Goal: Find specific page/section: Find specific page/section

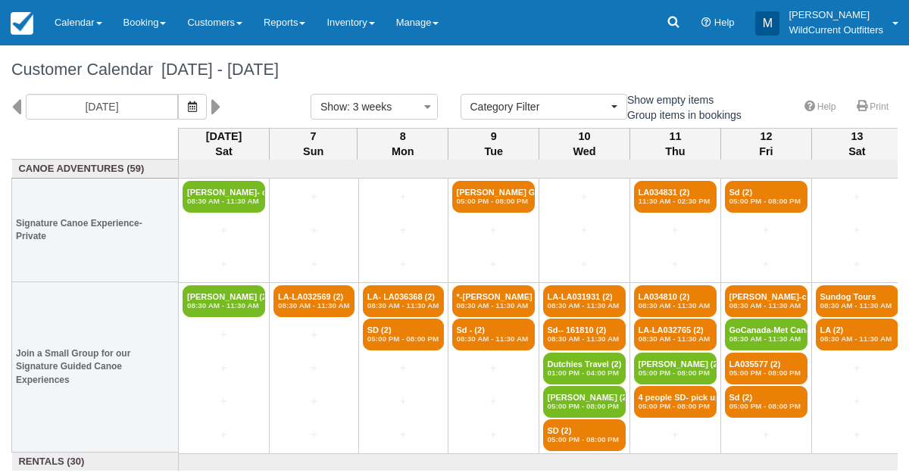
select select
click at [72, 15] on link "Calendar" at bounding box center [78, 22] width 69 height 45
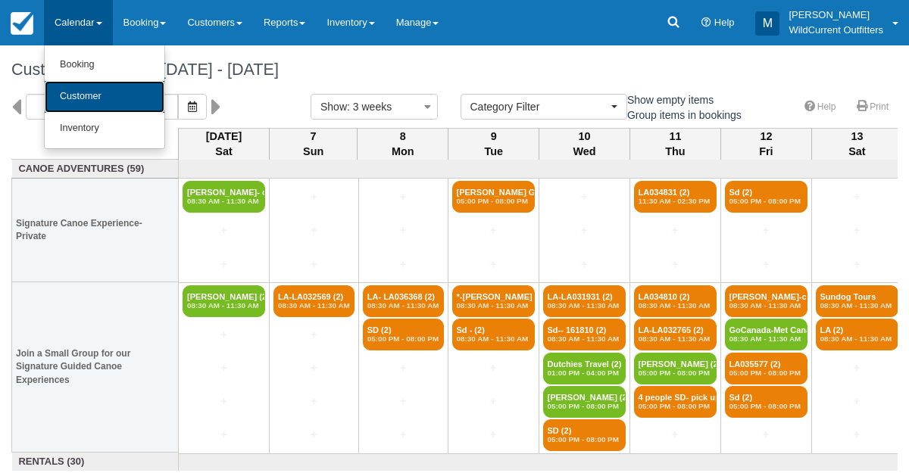
click at [70, 91] on link "Customer" at bounding box center [105, 97] width 120 height 32
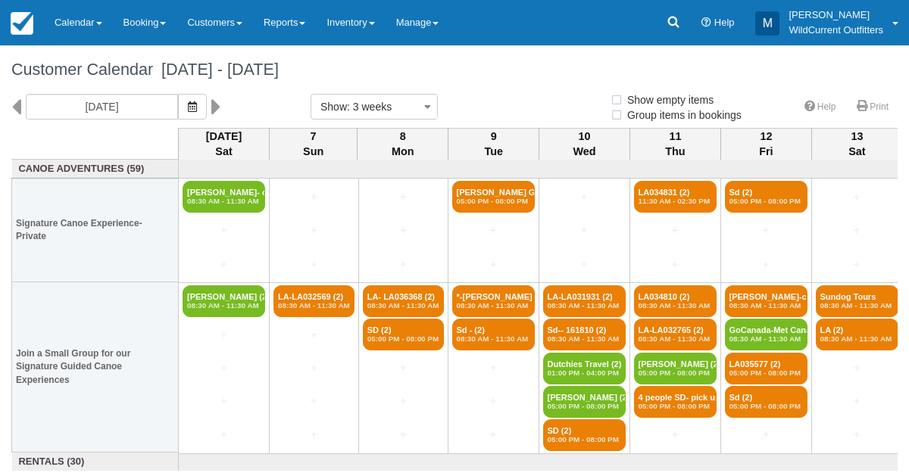
select select
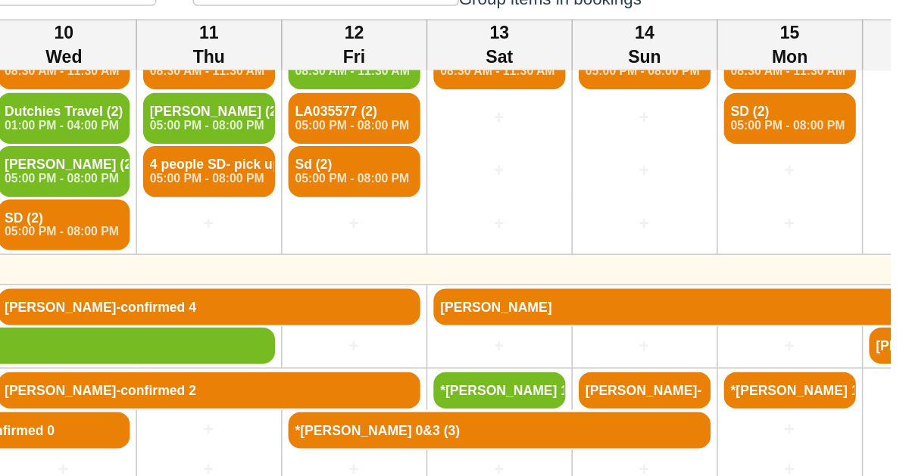
scroll to position [179, 205]
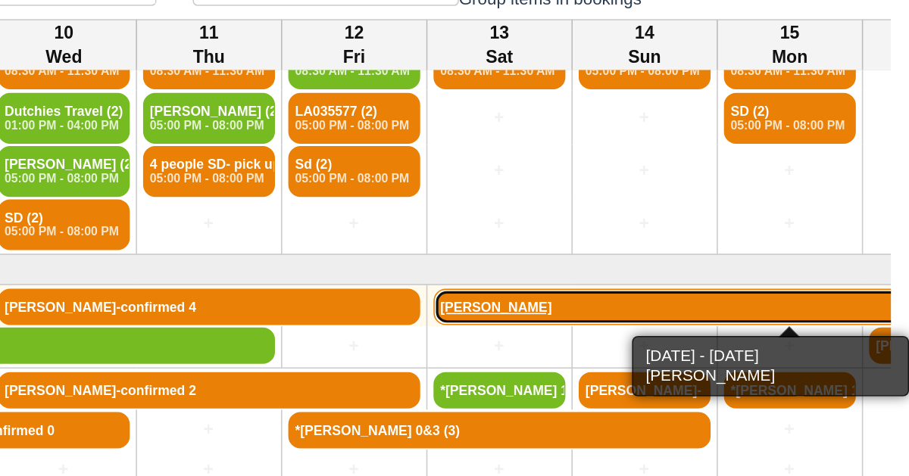
click at [646, 305] on link "[PERSON_NAME]" at bounding box center [834, 308] width 446 height 23
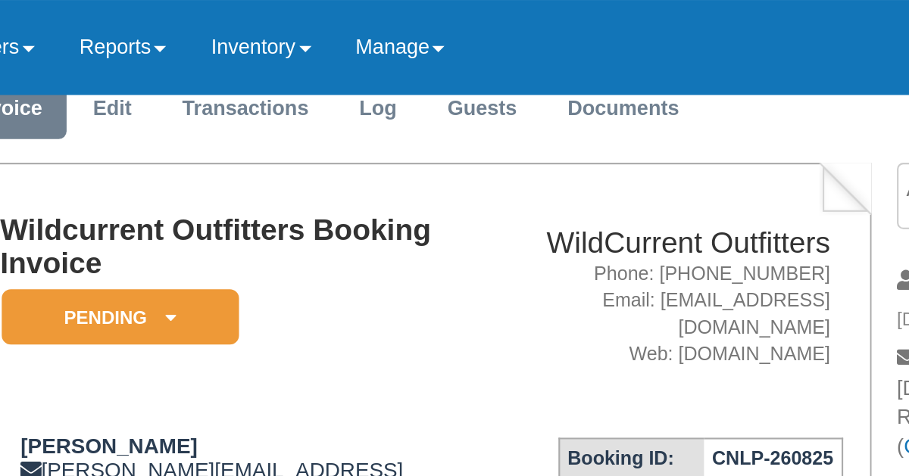
scroll to position [46, 0]
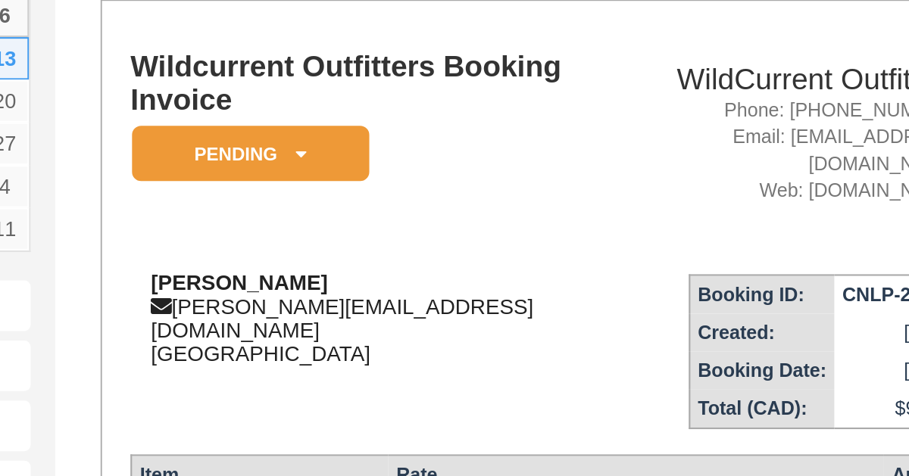
click at [308, 223] on div "Carsten Brehm c.brehm@gmail.com Canada" at bounding box center [342, 245] width 232 height 45
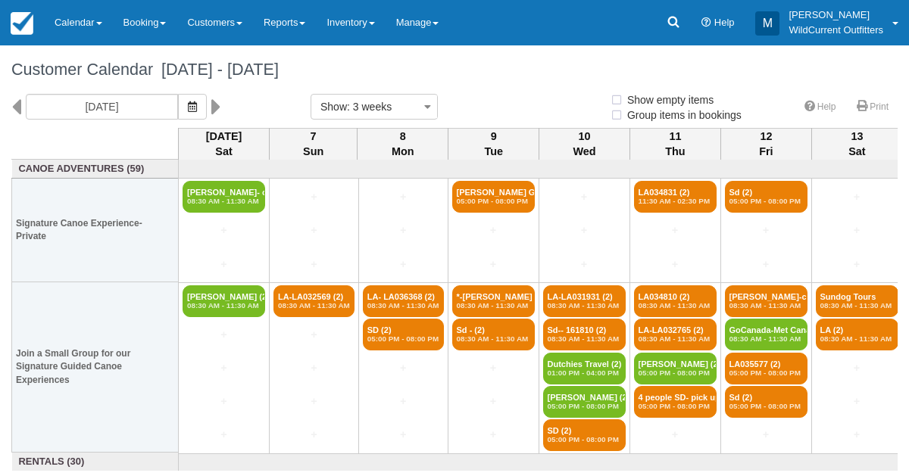
select select
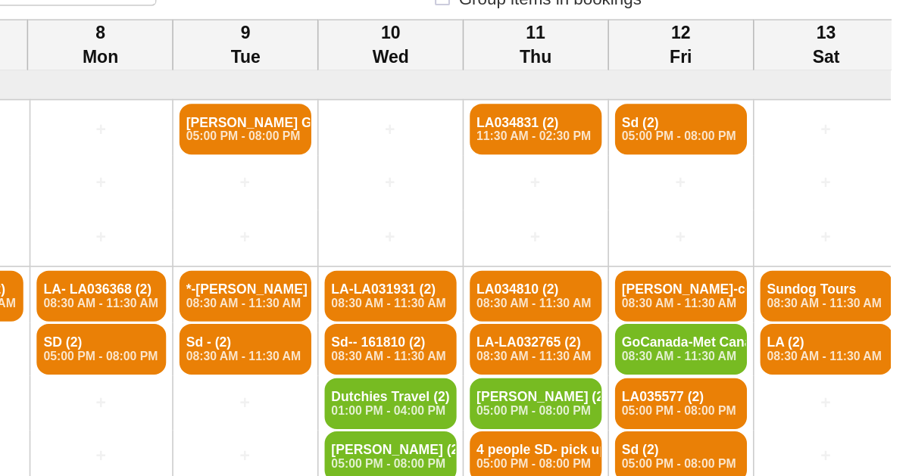
select select
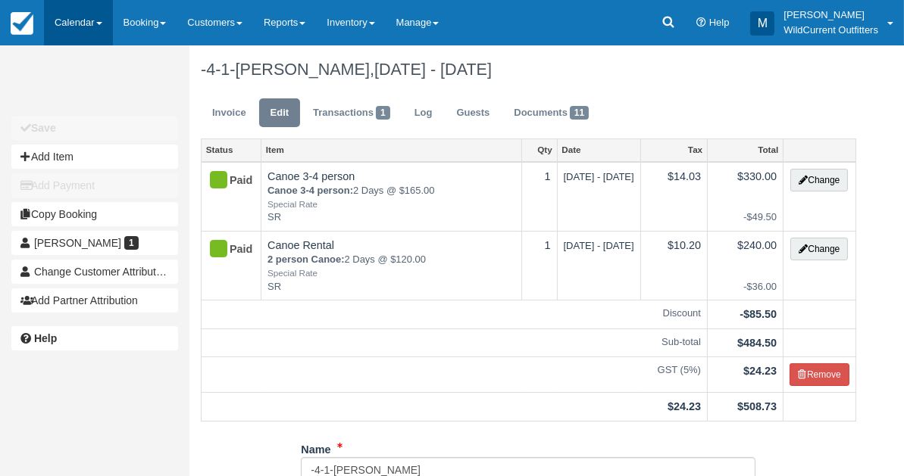
click at [87, 23] on link "Calendar" at bounding box center [78, 22] width 69 height 45
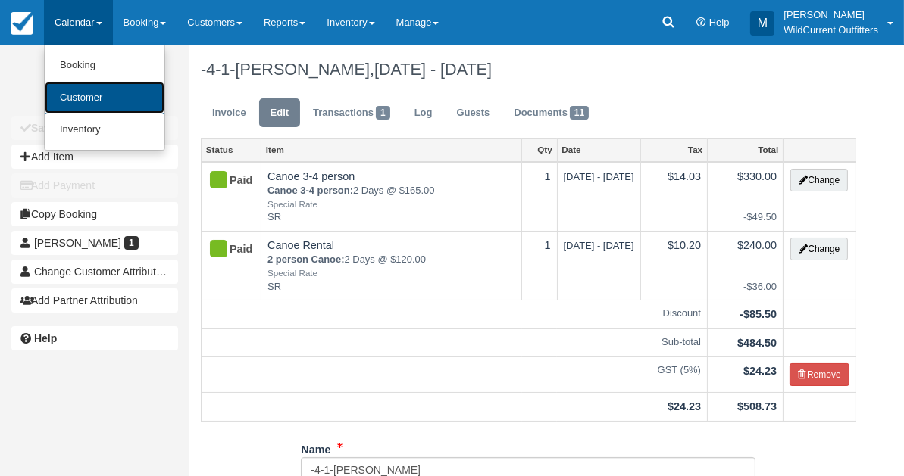
click at [78, 92] on link "Customer" at bounding box center [105, 98] width 120 height 33
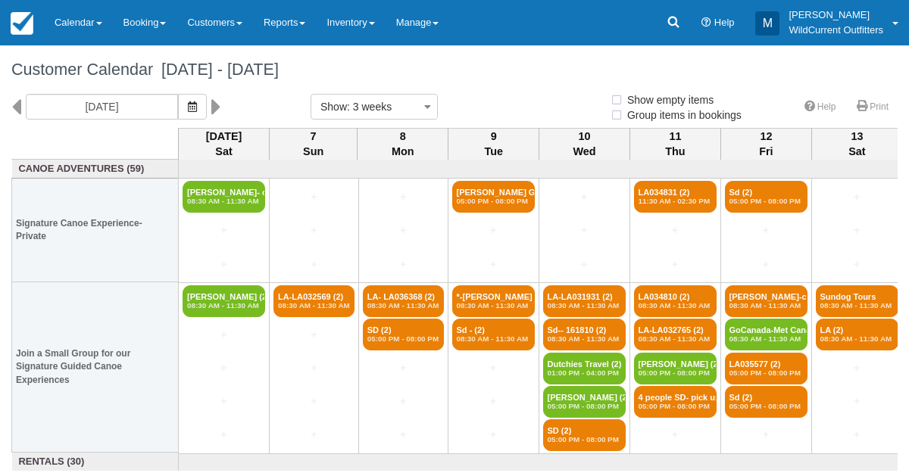
select select
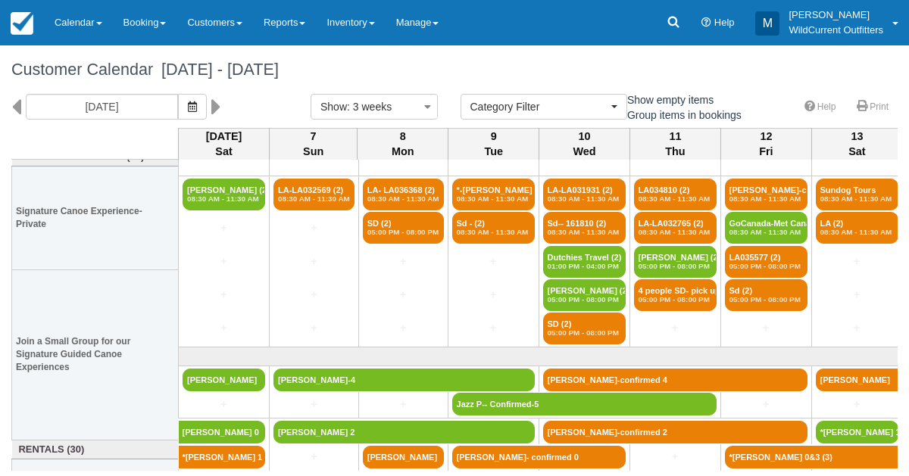
scroll to position [179, 0]
